Goal: Information Seeking & Learning: Find specific fact

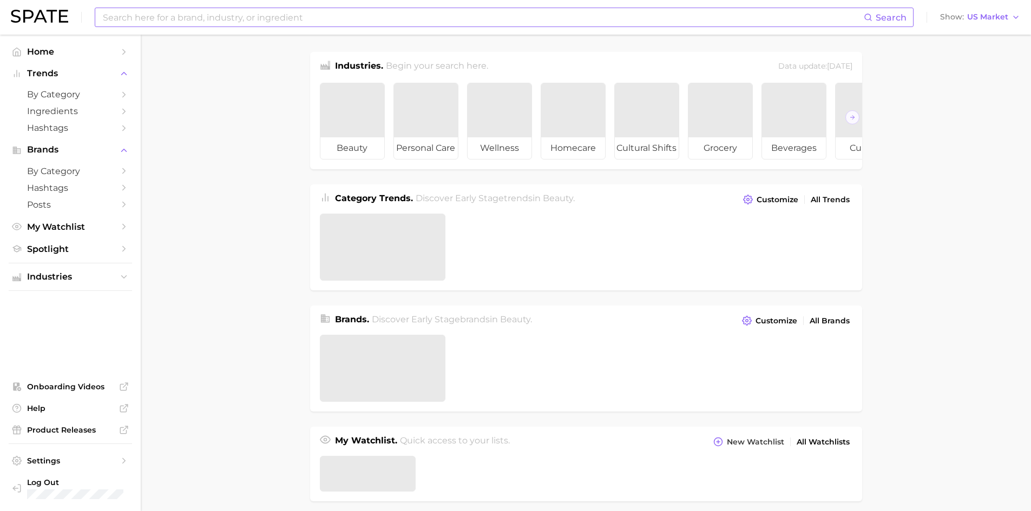
click at [175, 23] on input at bounding box center [483, 17] width 762 height 18
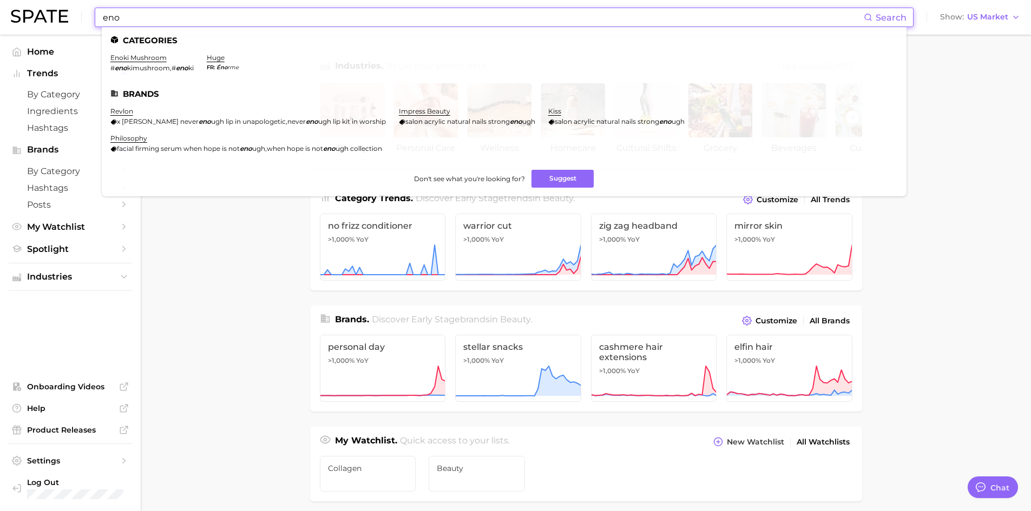
click at [167, 22] on input "eno" at bounding box center [483, 17] width 762 height 18
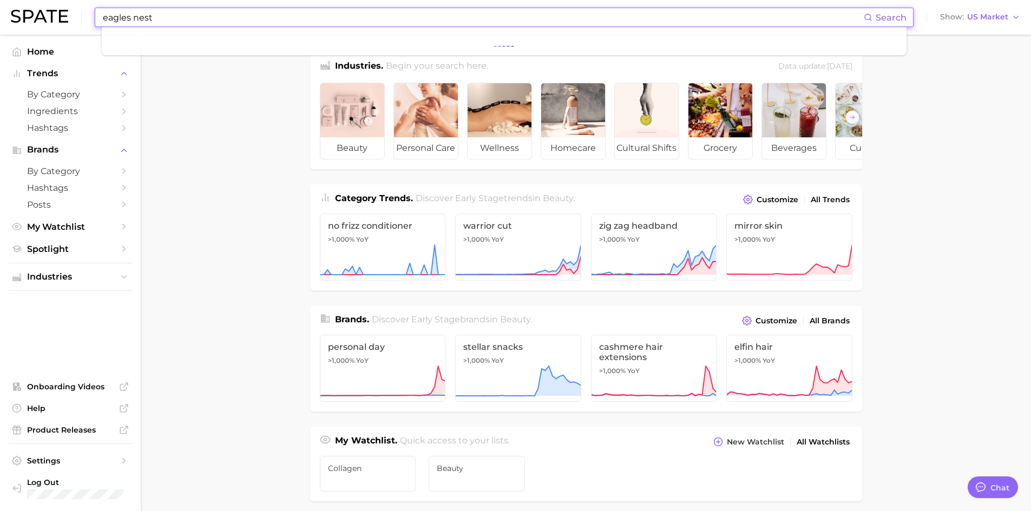
type input "eagles nest"
click at [167, 22] on input "eagles nest" at bounding box center [483, 17] width 762 height 18
click at [190, 22] on input "wise owl" at bounding box center [483, 17] width 762 height 18
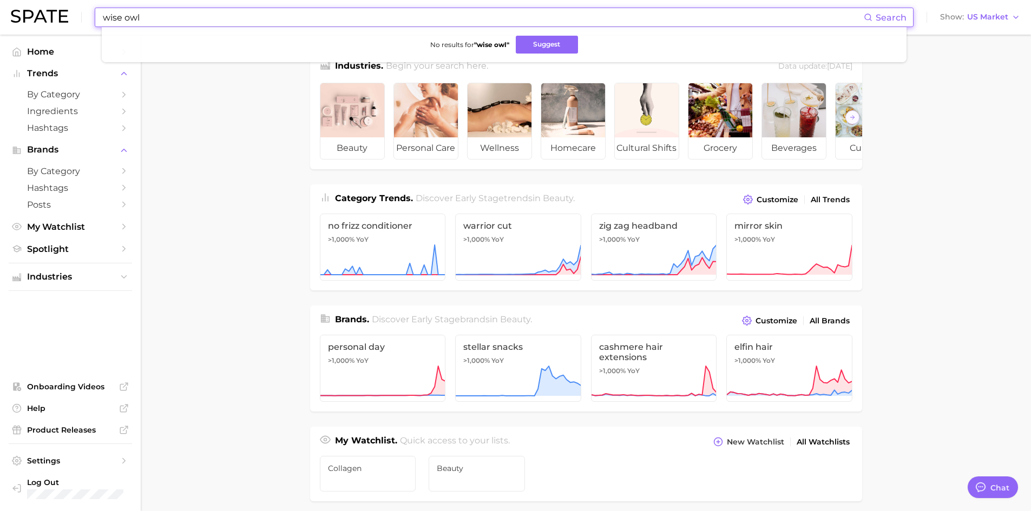
click at [190, 22] on input "wise owl" at bounding box center [483, 17] width 762 height 18
type input "wise owl"
